Goal: Transaction & Acquisition: Purchase product/service

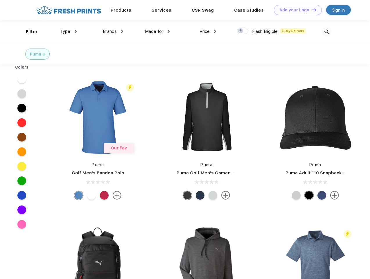
click at [295, 10] on link "Add your Logo Design Tool" at bounding box center [298, 10] width 48 height 10
click at [0, 0] on div "Design Tool" at bounding box center [0, 0] width 0 height 0
click at [311, 10] on link "Add your Logo Design Tool" at bounding box center [298, 10] width 48 height 10
click at [28, 32] on div "Filter" at bounding box center [32, 31] width 12 height 7
click at [68, 31] on span "Type" at bounding box center [65, 31] width 10 height 5
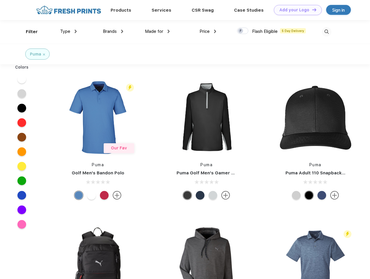
click at [113, 31] on span "Brands" at bounding box center [110, 31] width 14 height 5
click at [157, 31] on span "Made for" at bounding box center [154, 31] width 18 height 5
click at [208, 31] on span "Price" at bounding box center [204, 31] width 10 height 5
click at [243, 31] on div at bounding box center [242, 31] width 11 height 6
click at [241, 31] on input "checkbox" at bounding box center [239, 29] width 4 height 4
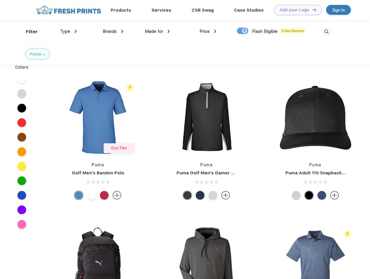
click at [326, 32] on img at bounding box center [327, 32] width 10 height 10
